Goal: Check status: Check status

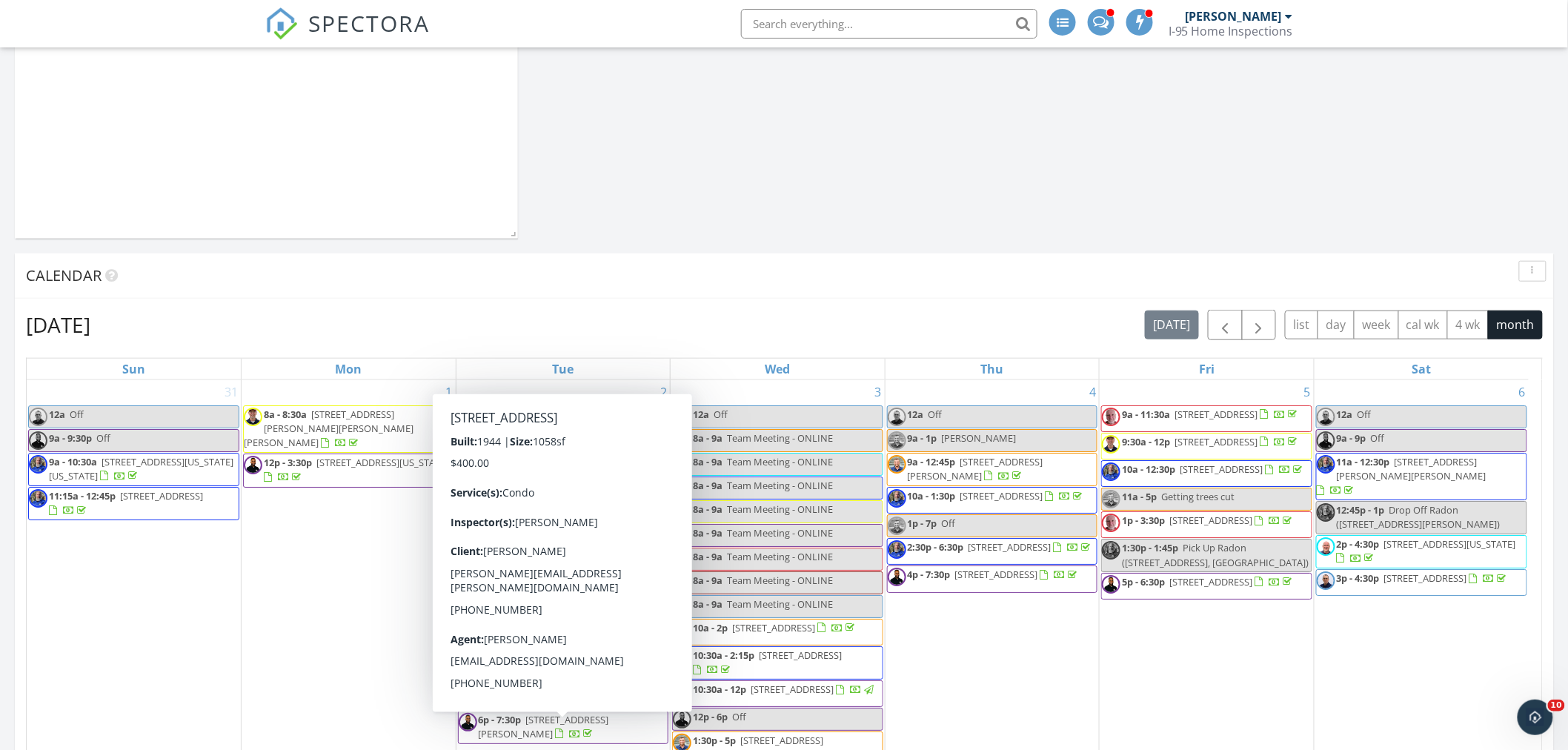
scroll to position [274, 0]
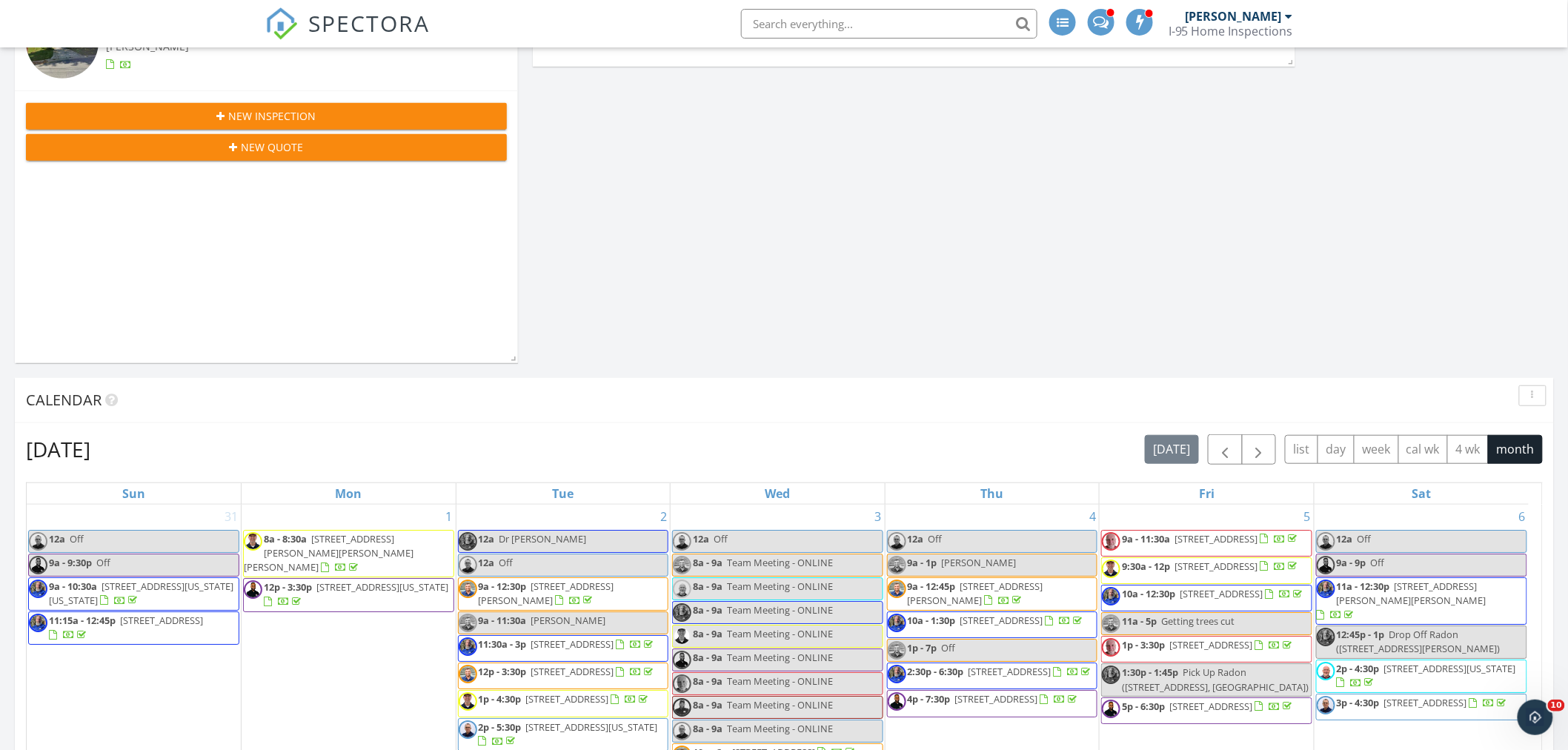
click at [352, 297] on div "Today Ray Montminy 9:00 am 6125 Overlea Rd, Bethesda, MD 20816 Ray Montminy New…" at bounding box center [266, 147] width 503 height 429
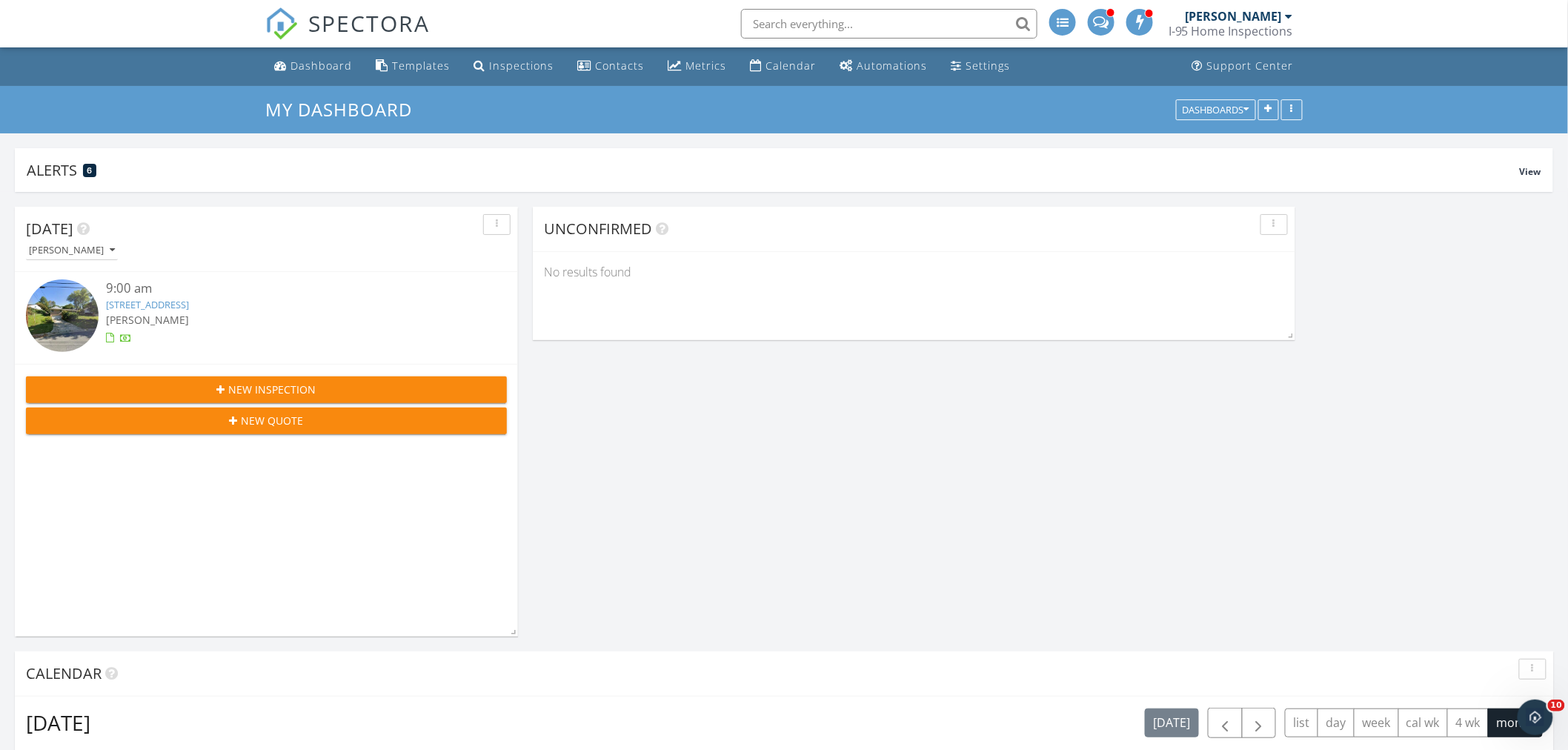
scroll to position [0, 0]
click at [69, 303] on img at bounding box center [62, 316] width 73 height 73
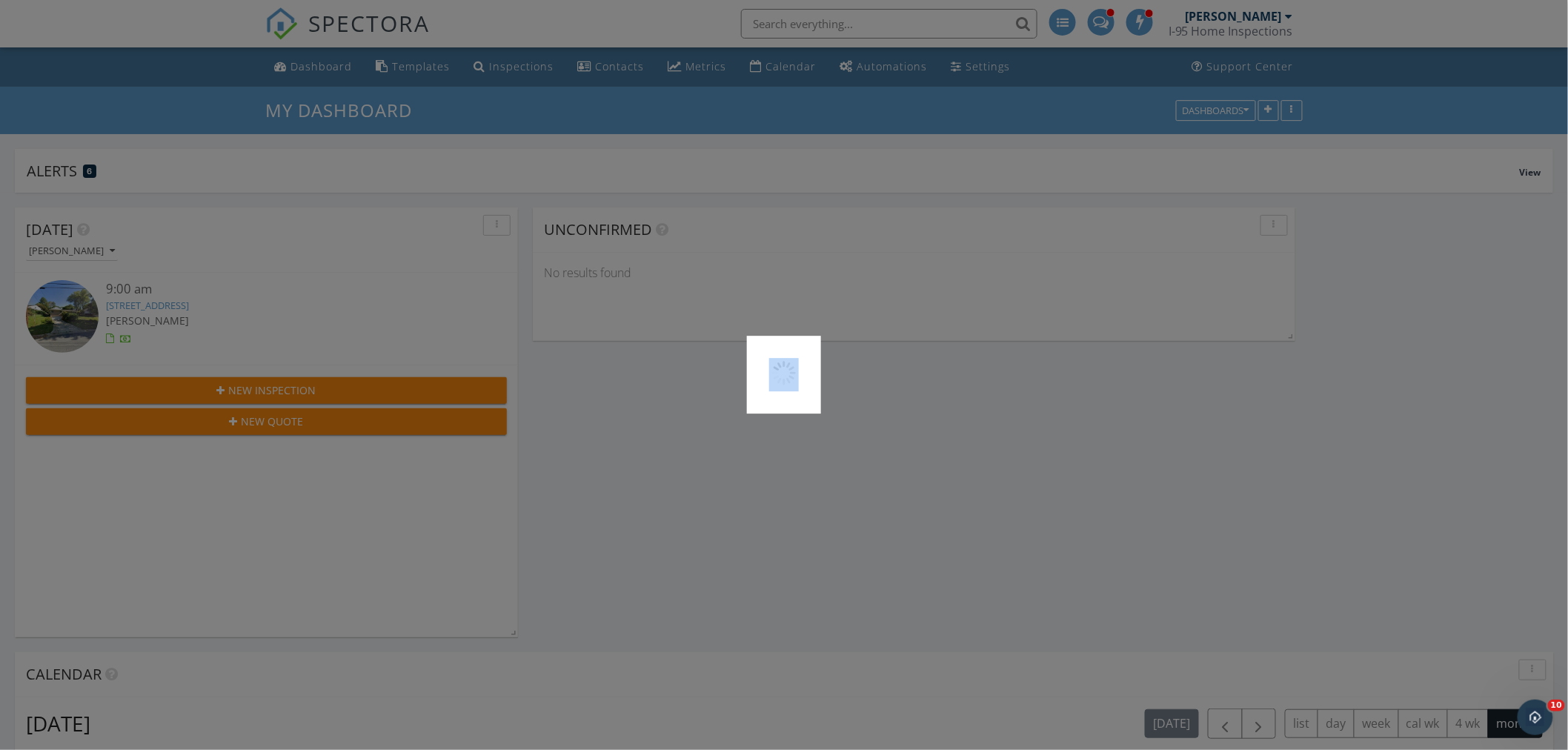
click at [68, 303] on div at bounding box center [784, 375] width 1568 height 750
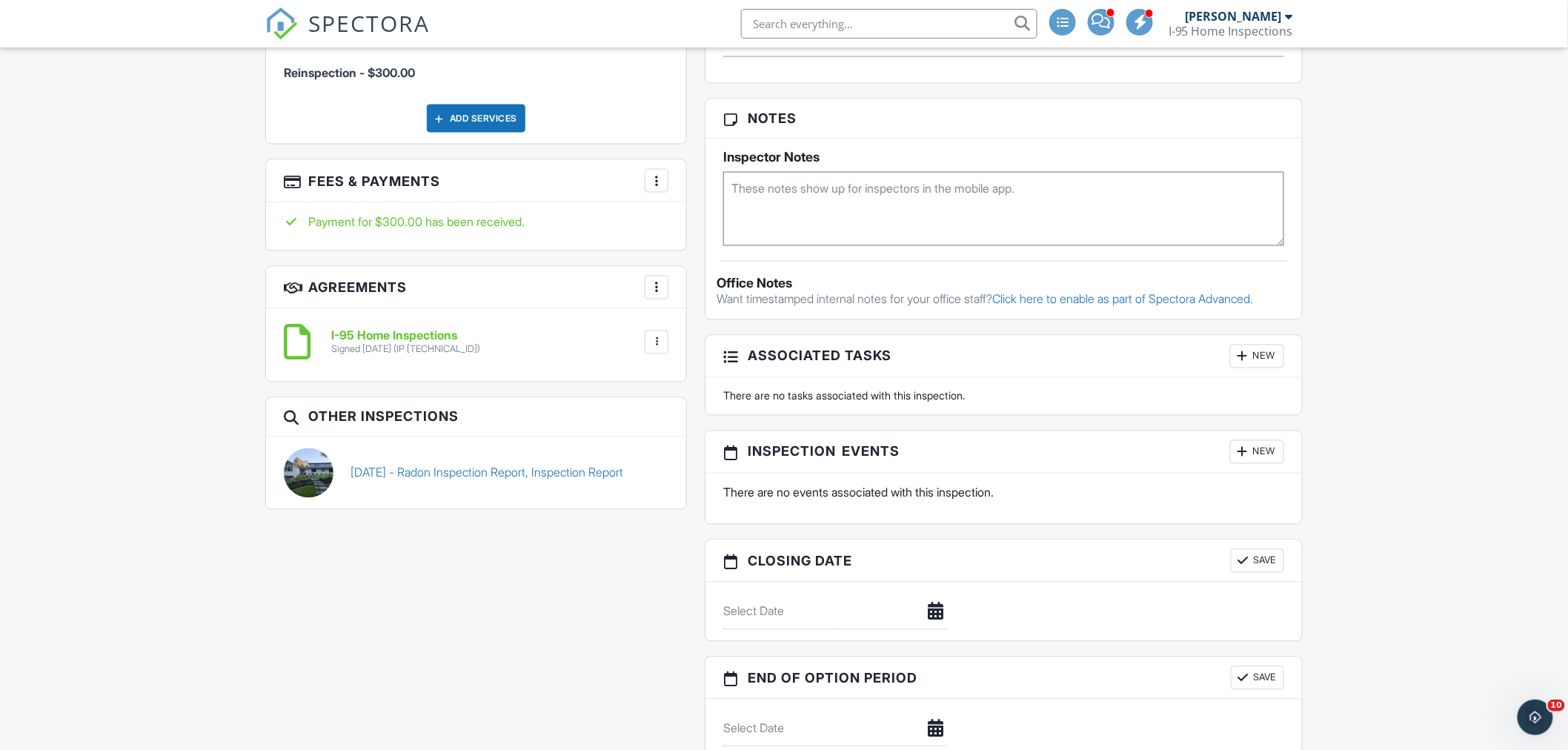
scroll to position [960, 0]
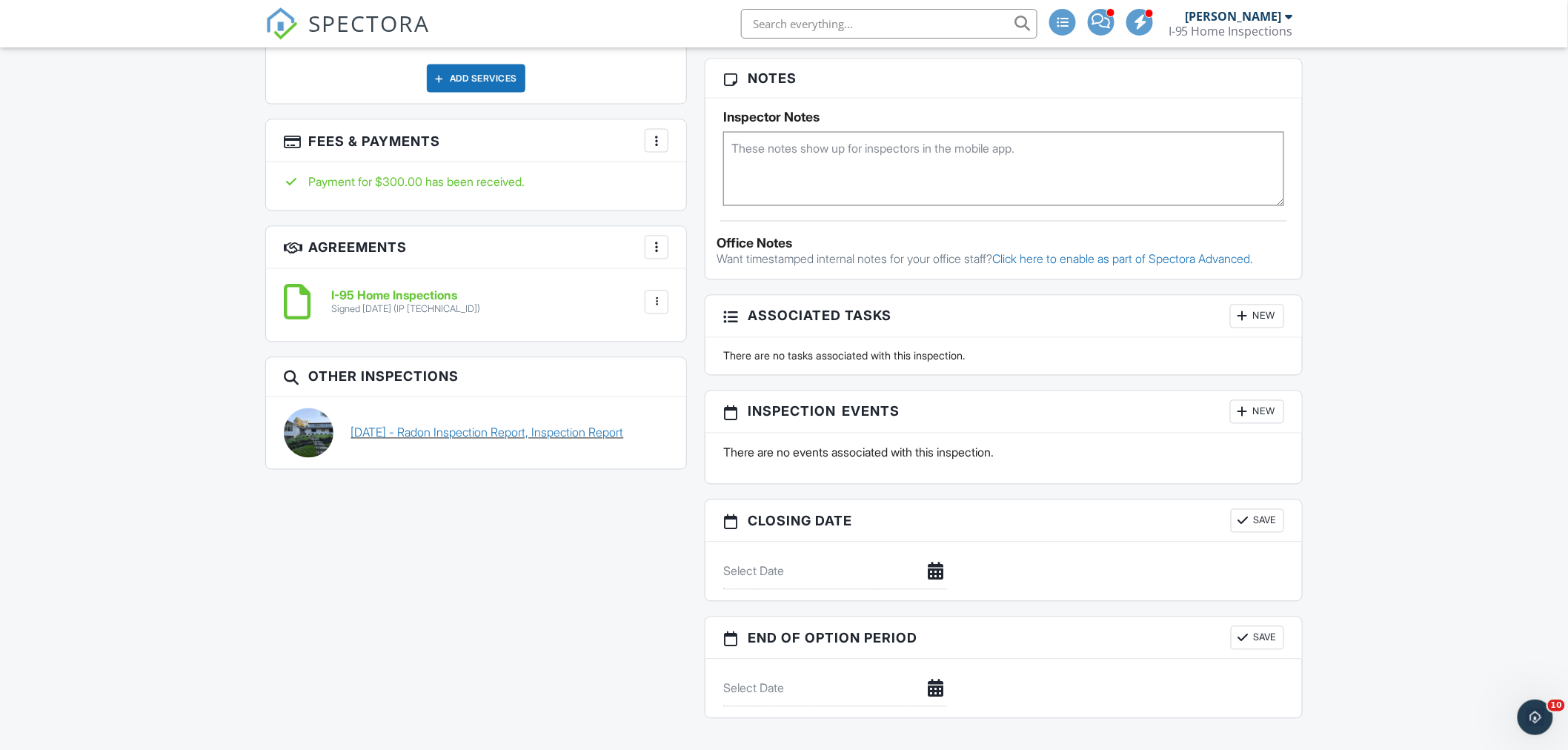
click at [462, 424] on link "[DATE] - Radon Inspection Report, Inspection Report" at bounding box center [488, 432] width 273 height 16
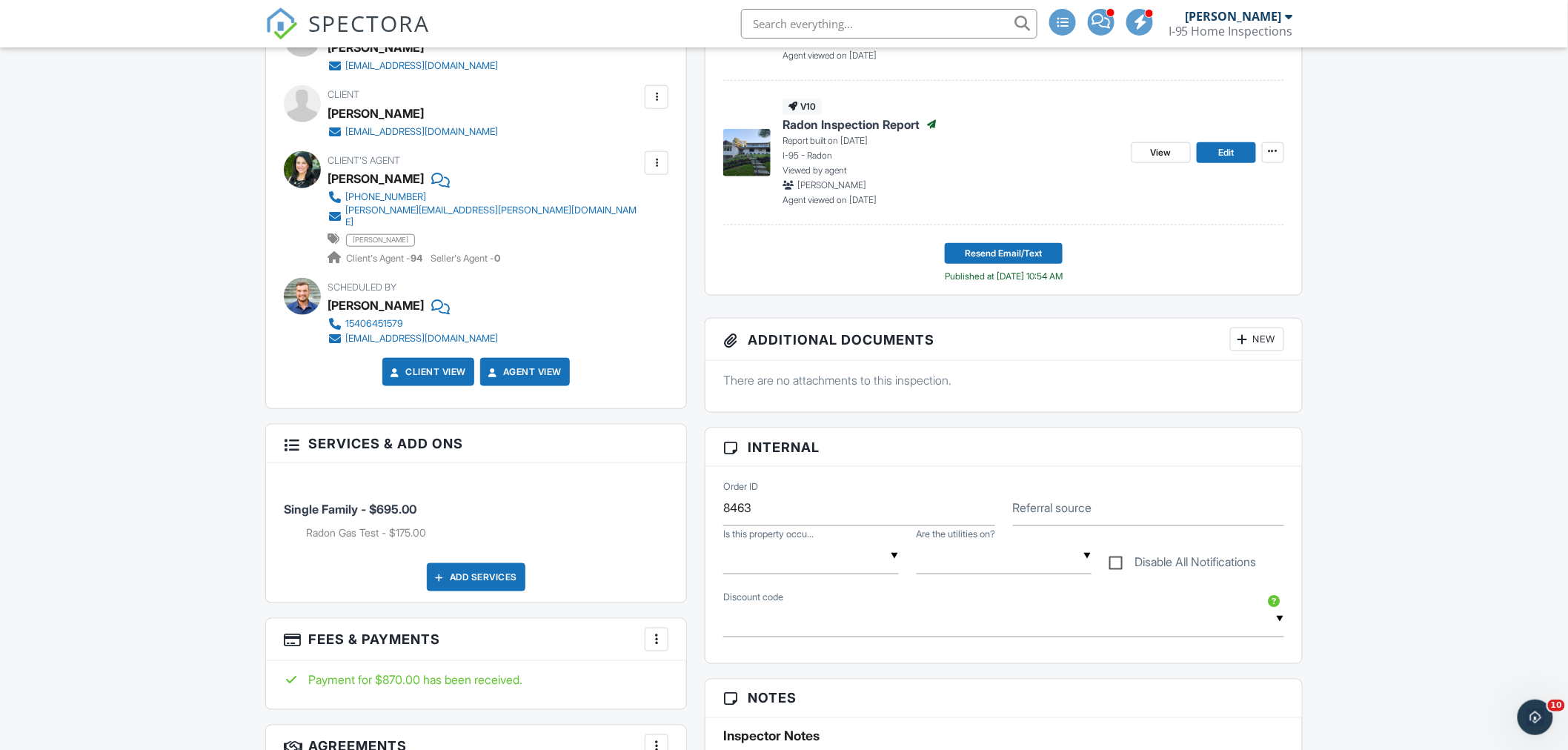
scroll to position [274, 0]
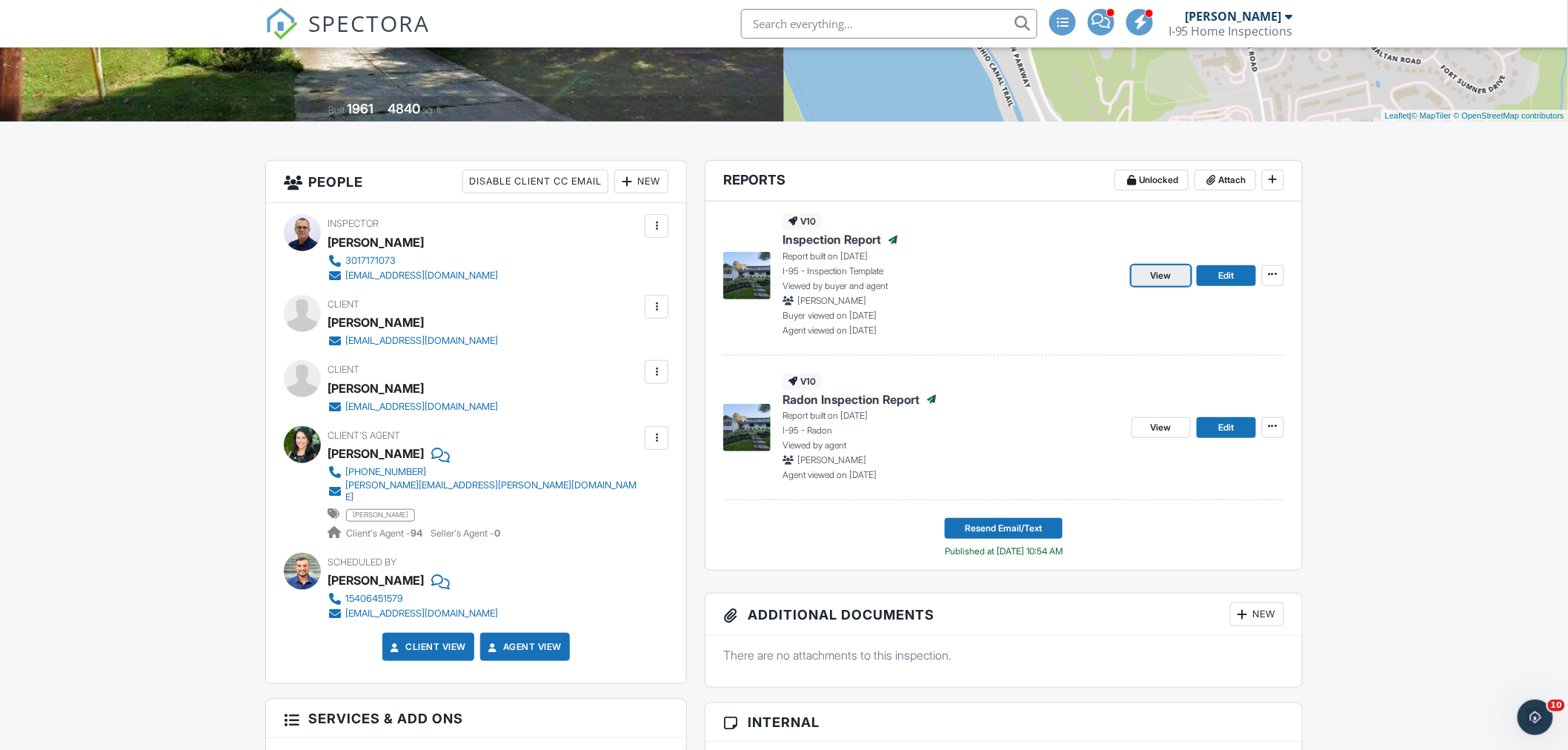
click at [1160, 268] on span "View" at bounding box center [1161, 275] width 21 height 15
